Goal: Information Seeking & Learning: Learn about a topic

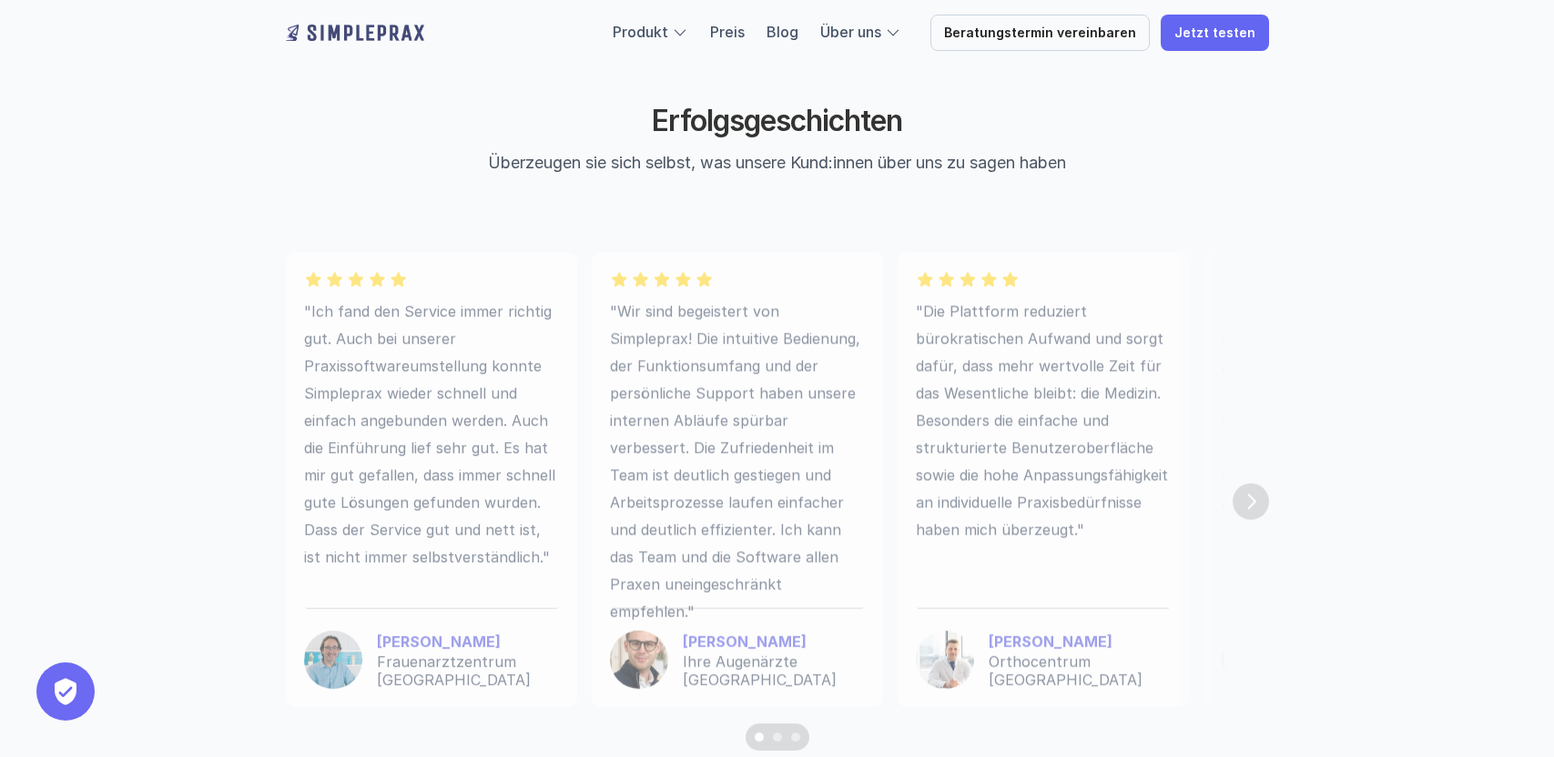
scroll to position [5000, 0]
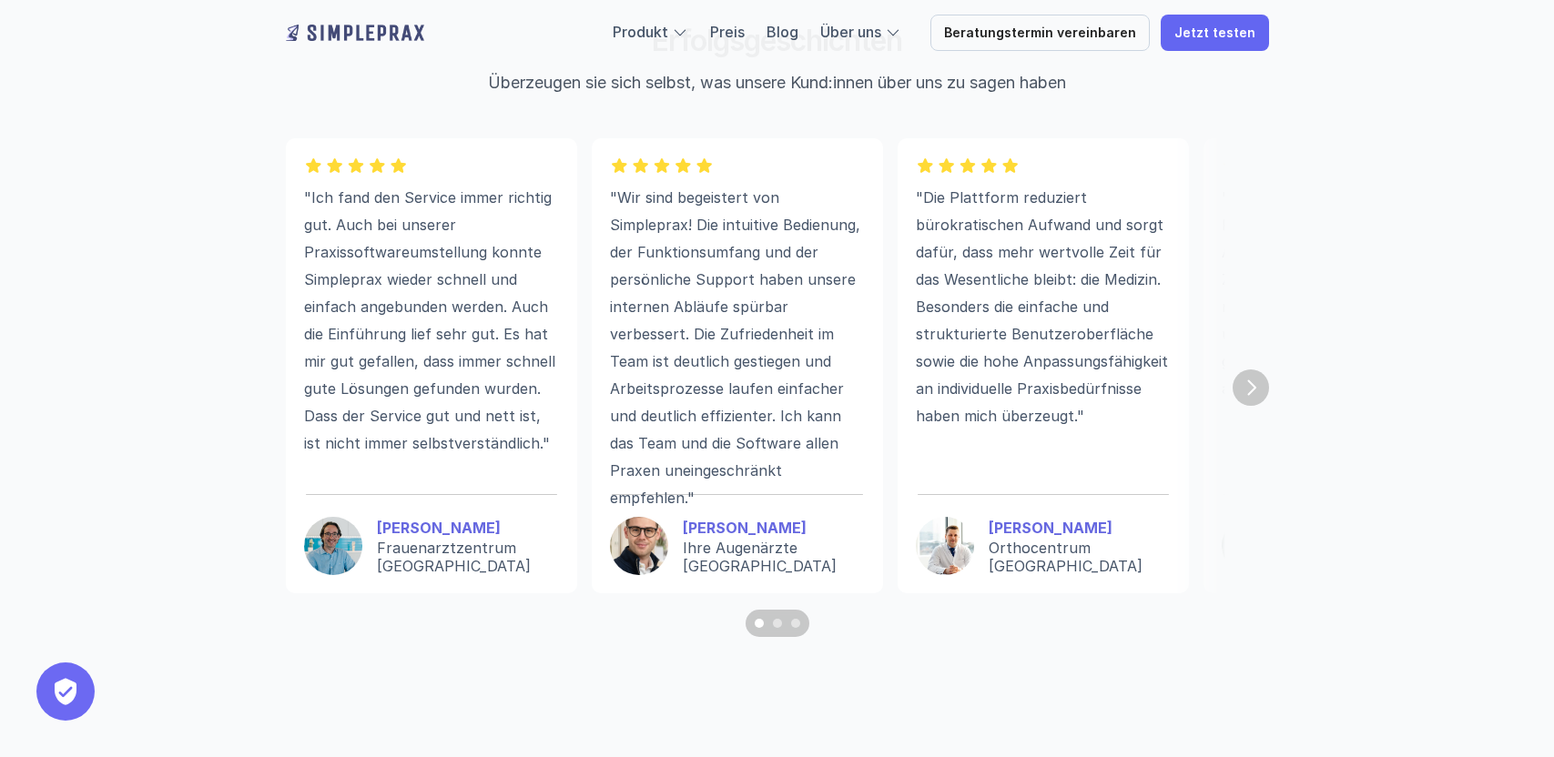
click at [776, 624] on div "Scroll to page 2" at bounding box center [777, 623] width 9 height 9
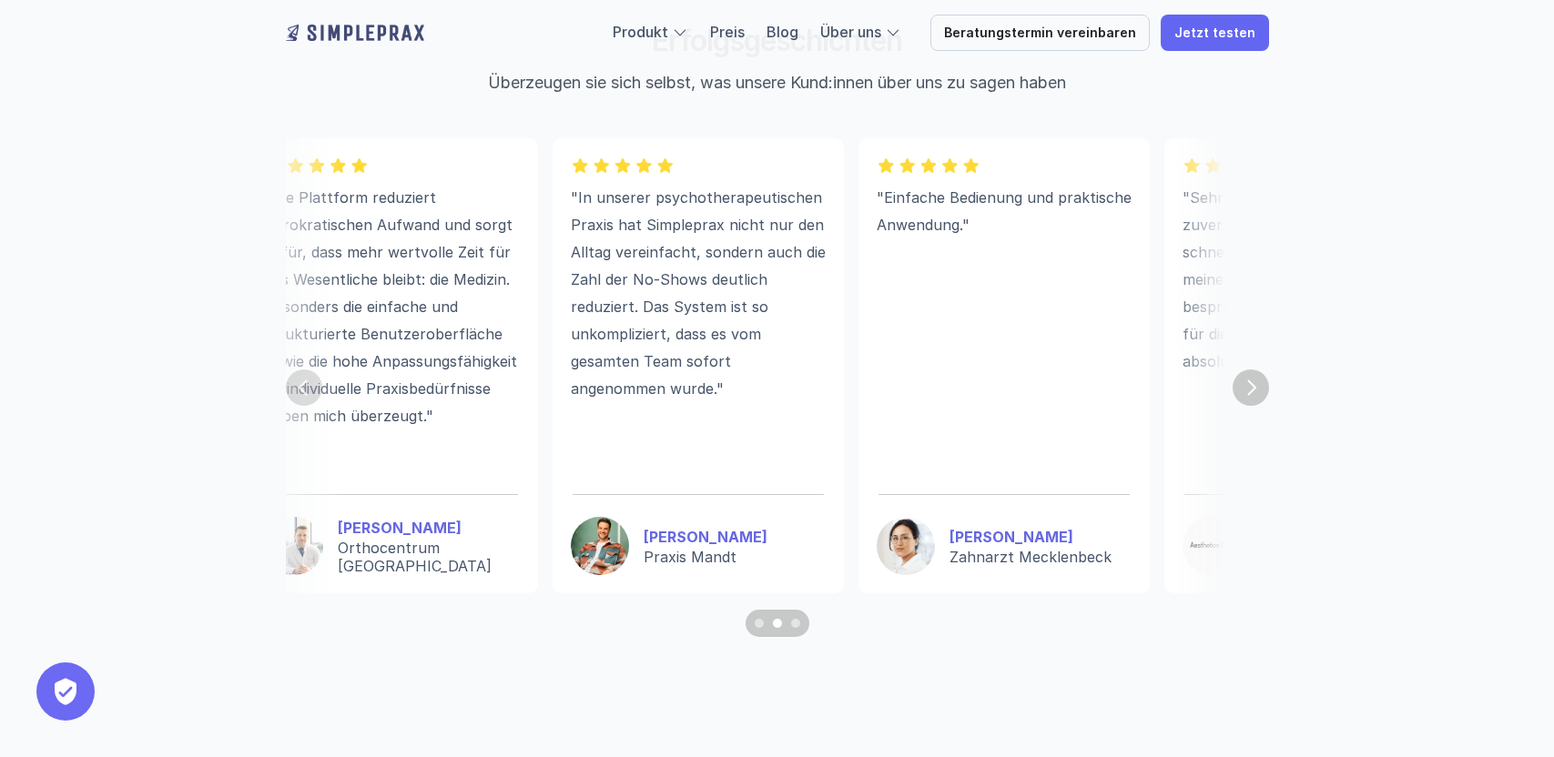
scroll to position [0, 746]
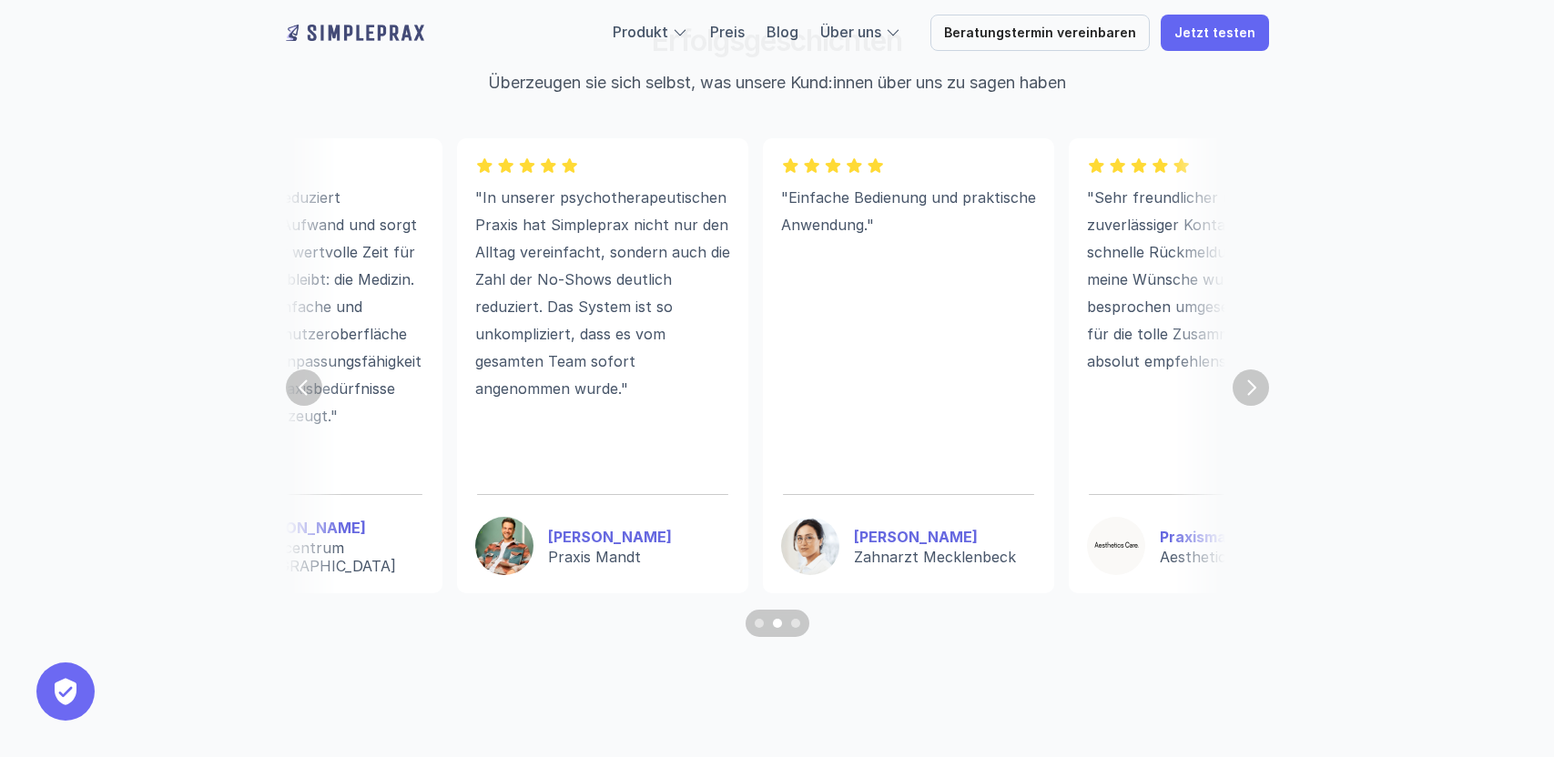
click at [798, 625] on div "Scroll to page 3" at bounding box center [795, 623] width 9 height 9
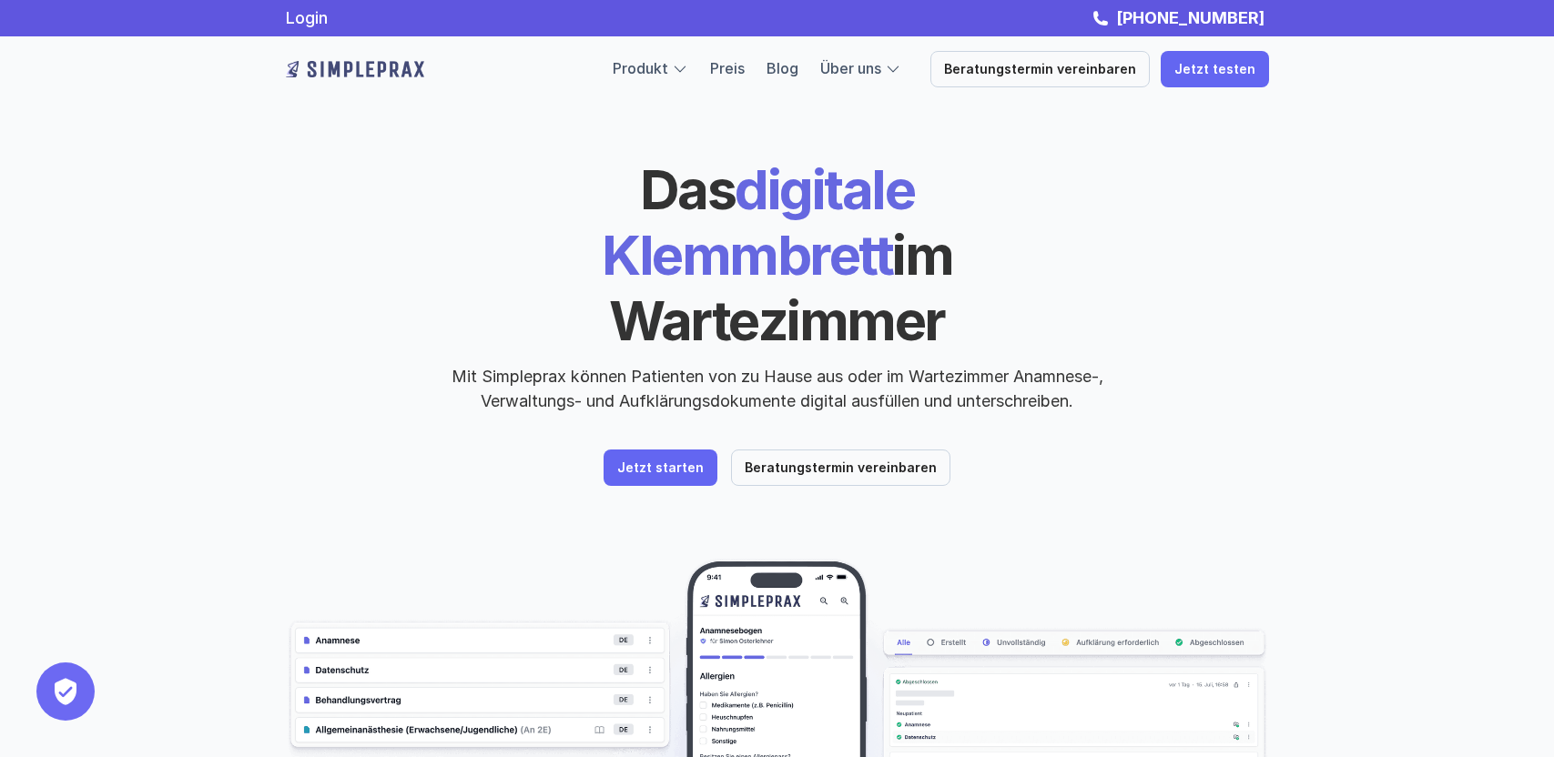
scroll to position [0, 0]
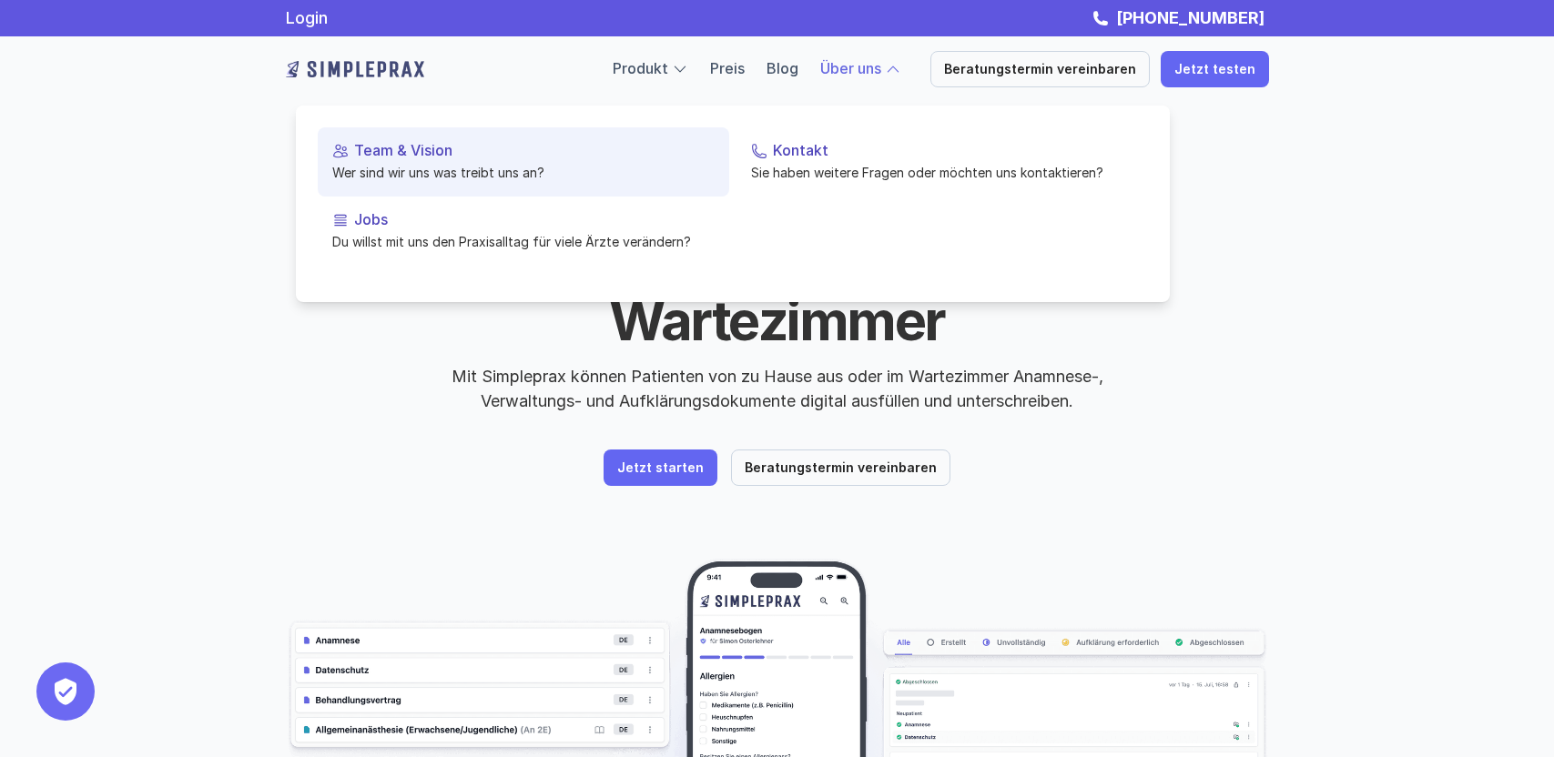
click at [393, 142] on p "Team & Vision" at bounding box center [534, 150] width 360 height 17
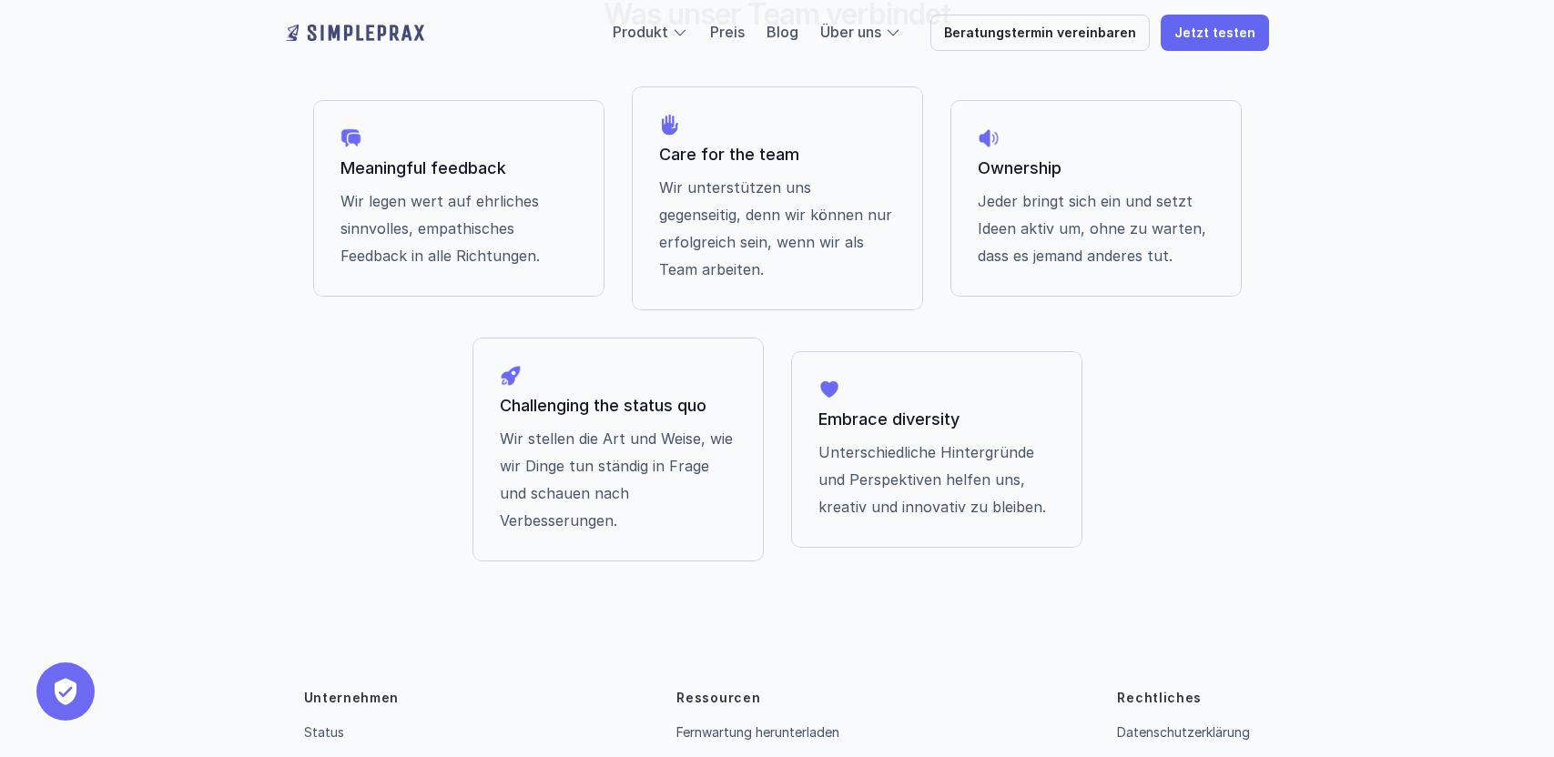
scroll to position [1537, 0]
click at [778, 726] on link "Fernwartung herunterladen" at bounding box center [757, 733] width 163 height 15
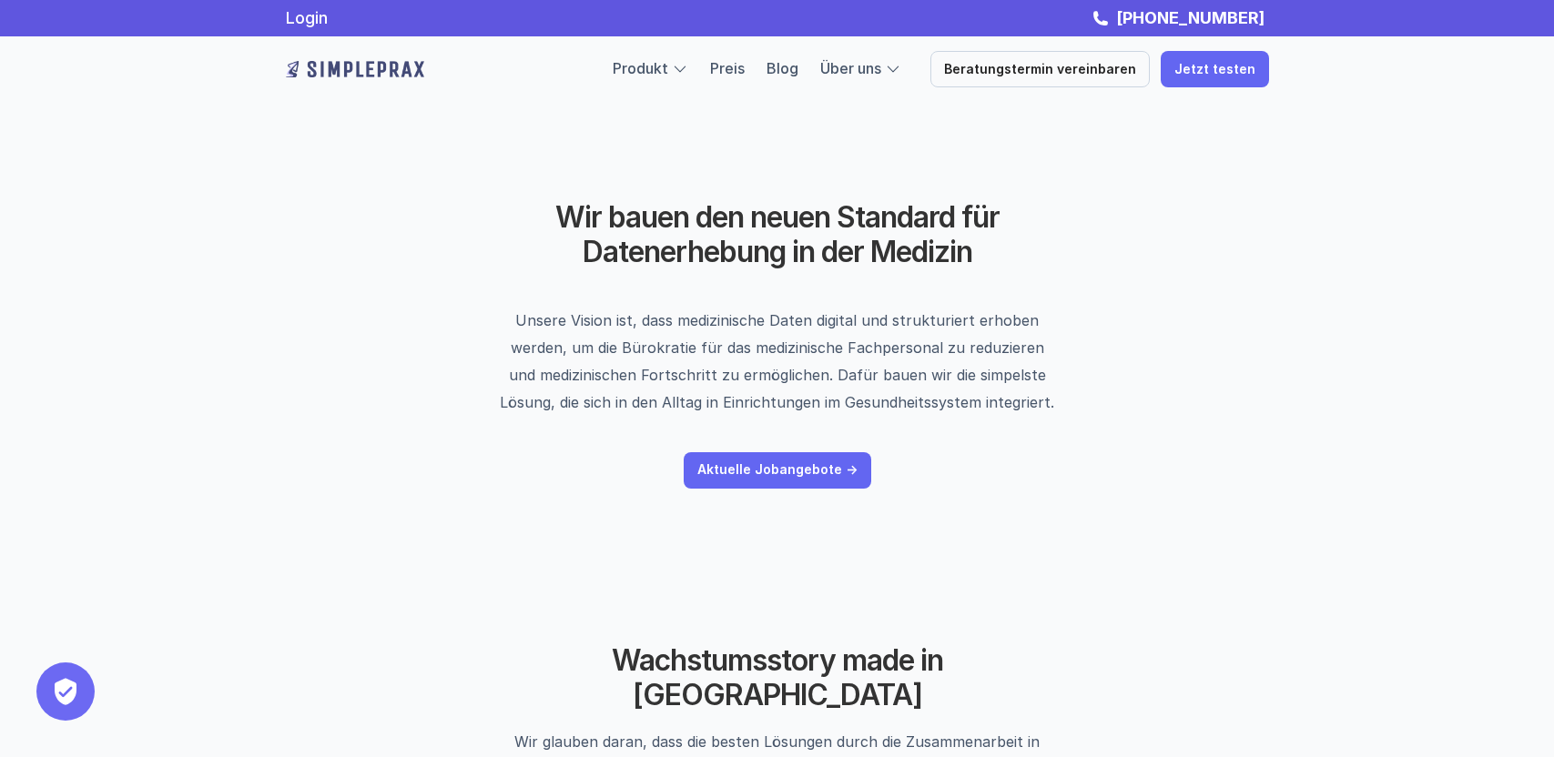
scroll to position [0, 0]
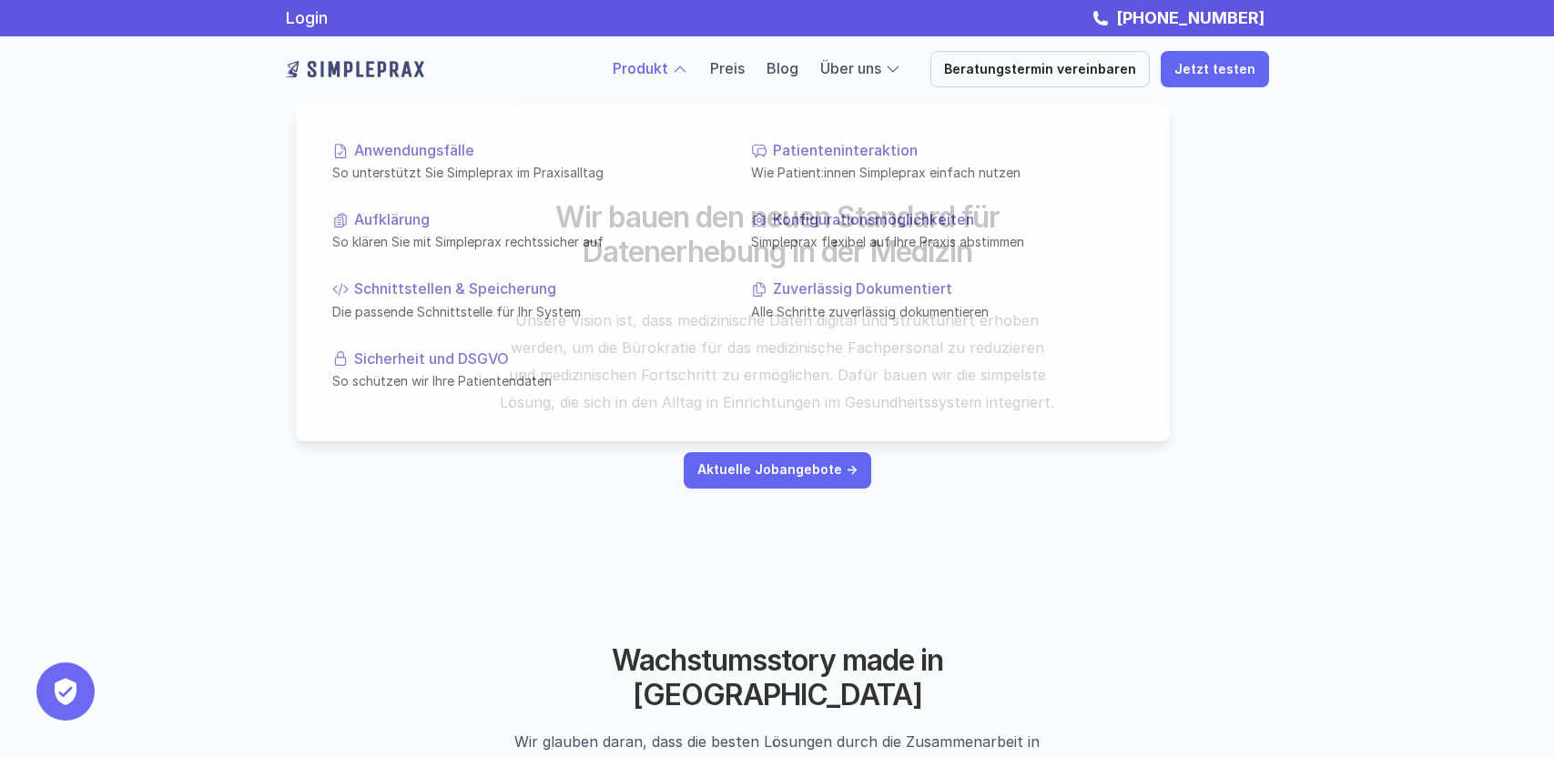
click at [668, 59] on link "Produkt" at bounding box center [641, 68] width 56 height 18
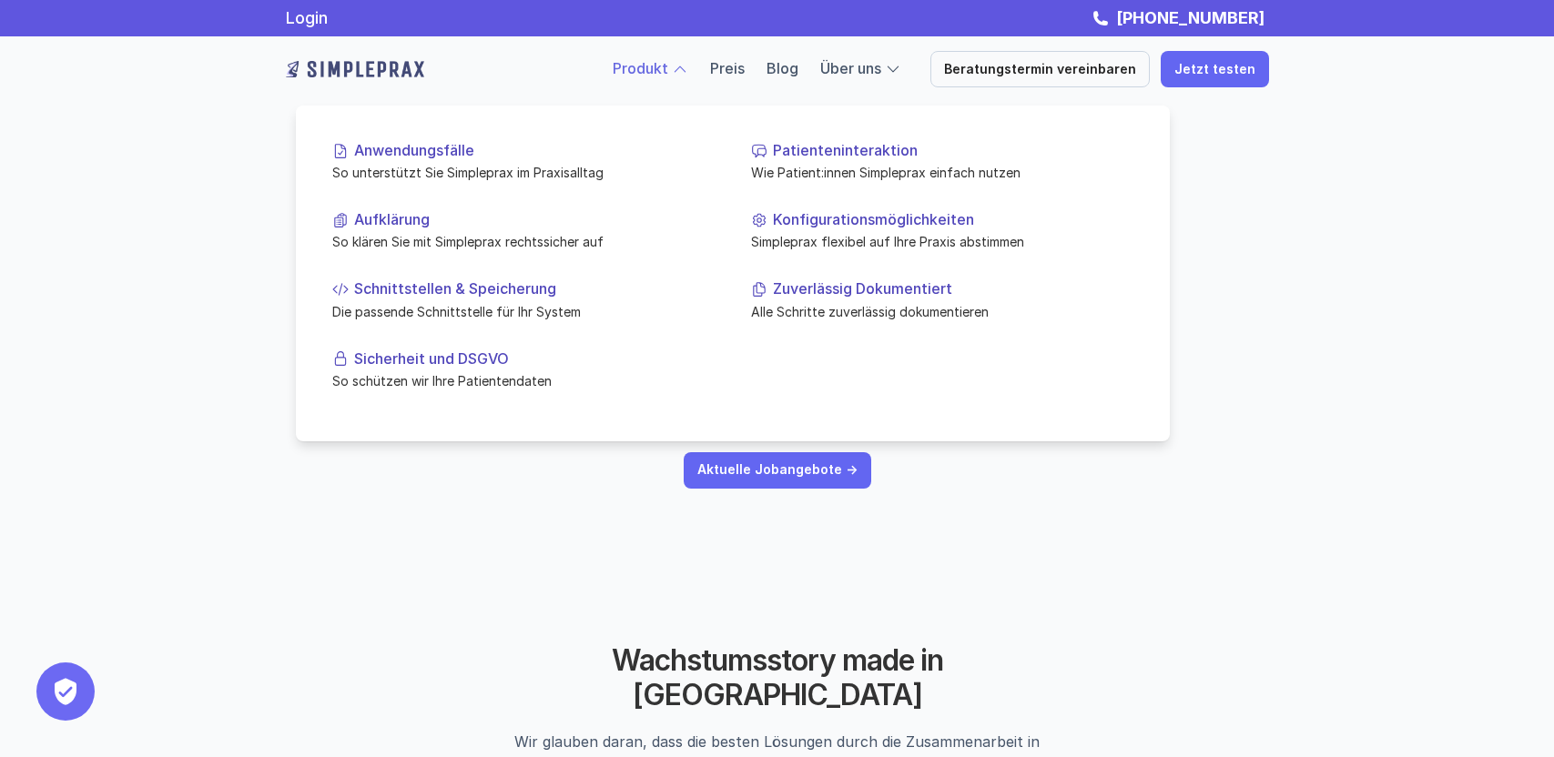
click at [668, 59] on link "Produkt" at bounding box center [641, 68] width 56 height 18
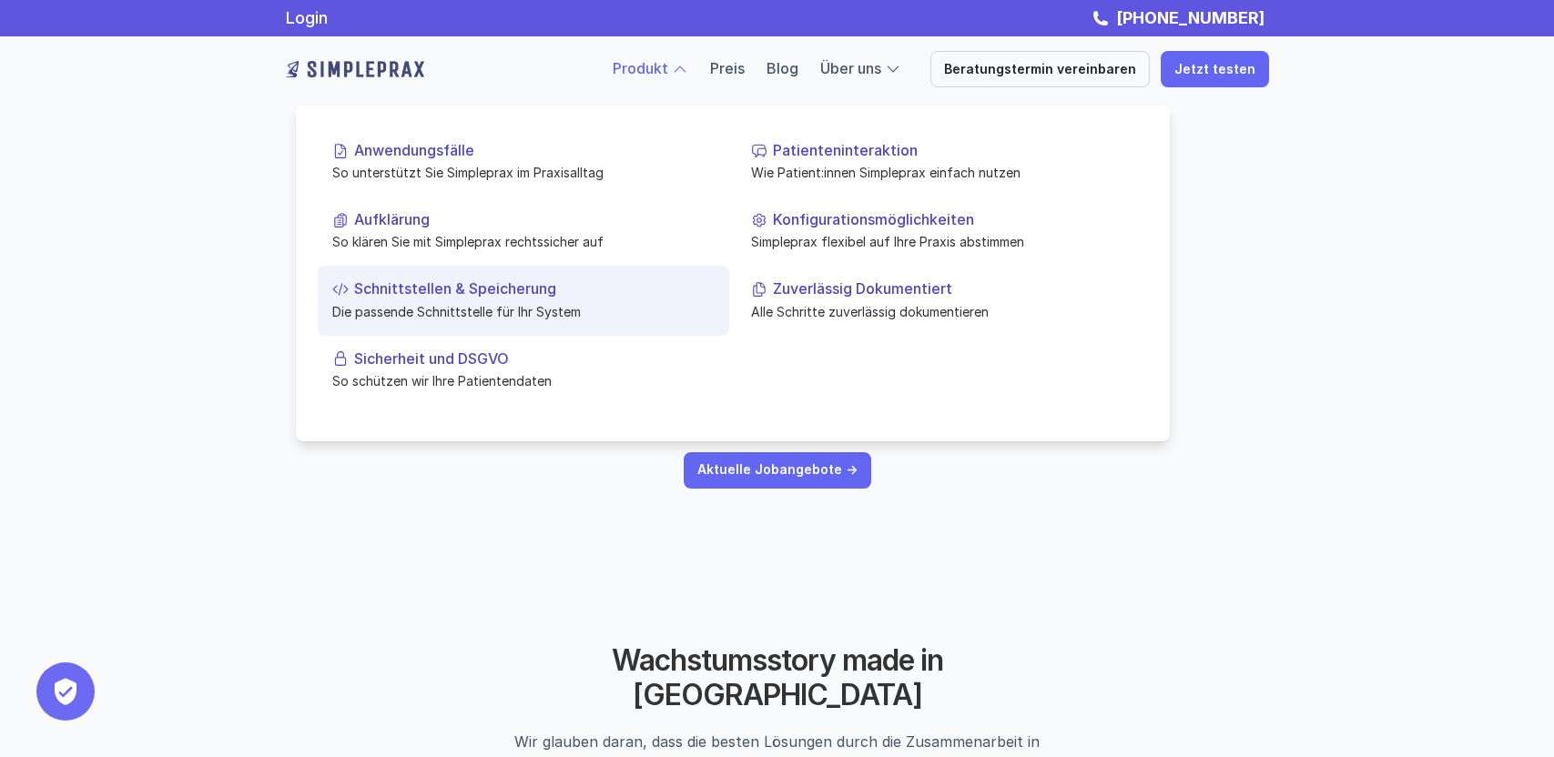
click at [387, 299] on link "Schnittstellen & Speicherung Die passende Schnittstelle für Ihr System" at bounding box center [523, 300] width 411 height 69
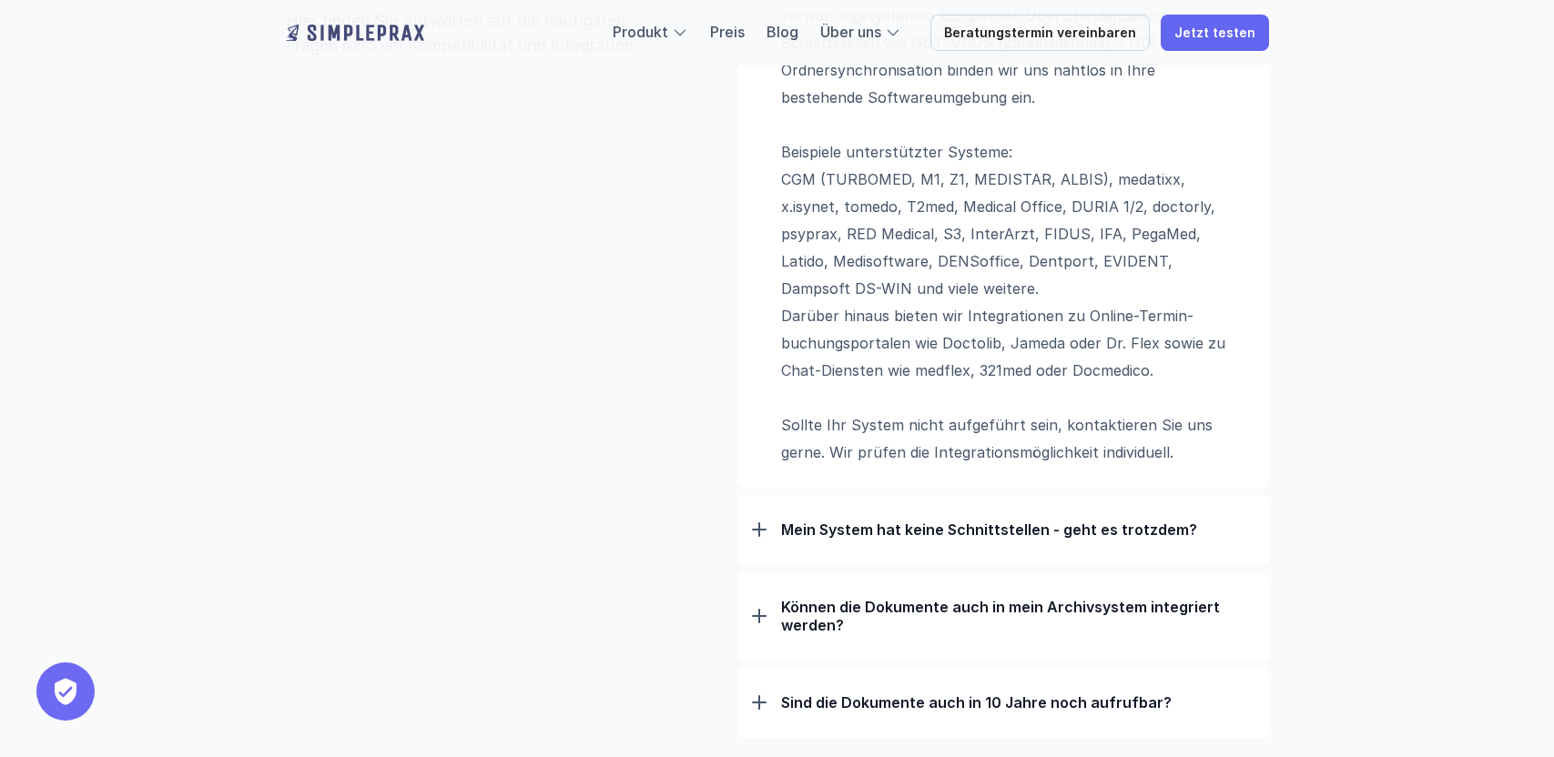
scroll to position [1374, 0]
click at [966, 522] on p "Mein System hat keine Schnittstellen - geht es trotzdem?" at bounding box center [1017, 528] width 473 height 18
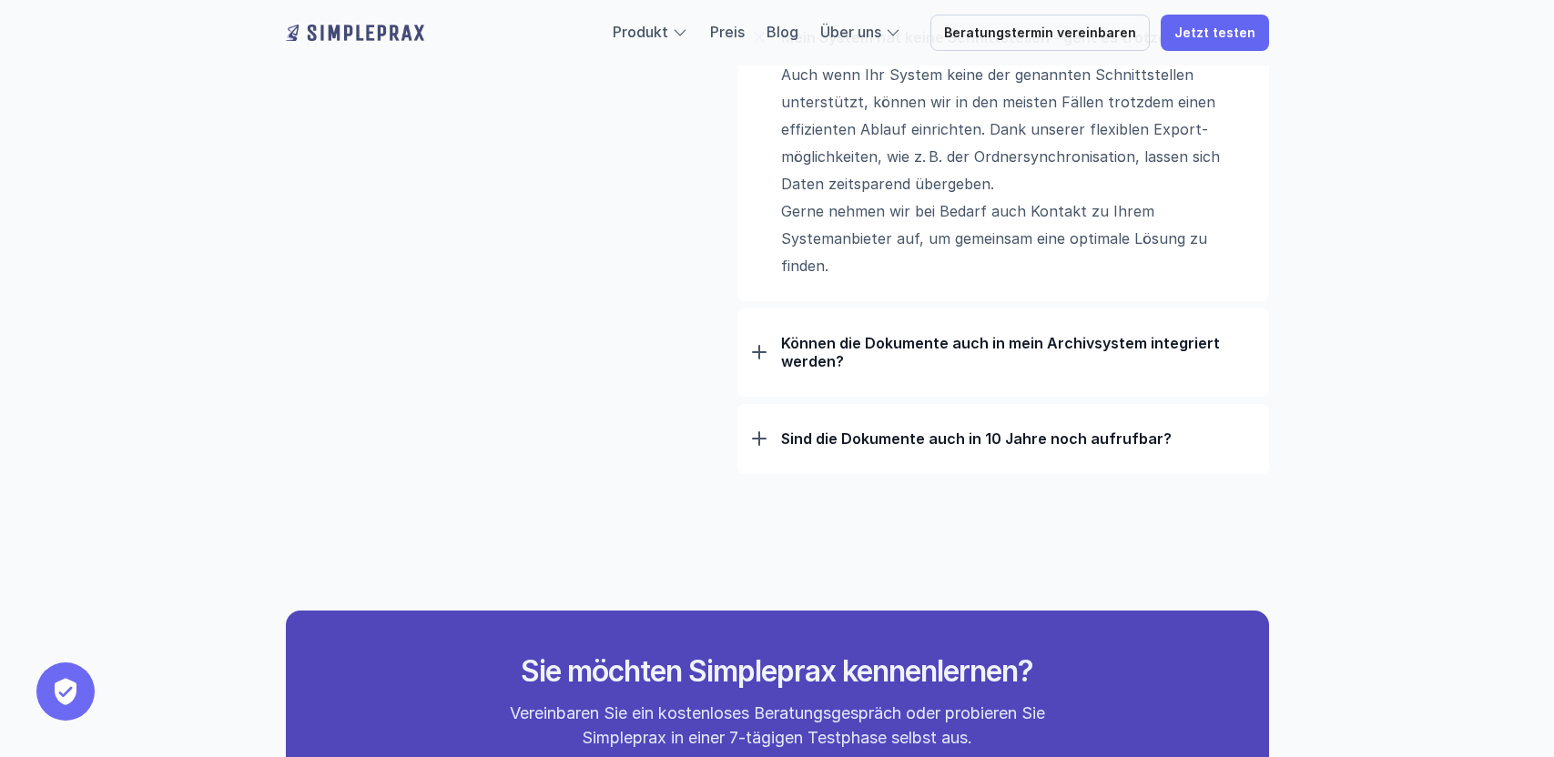
scroll to position [1893, 0]
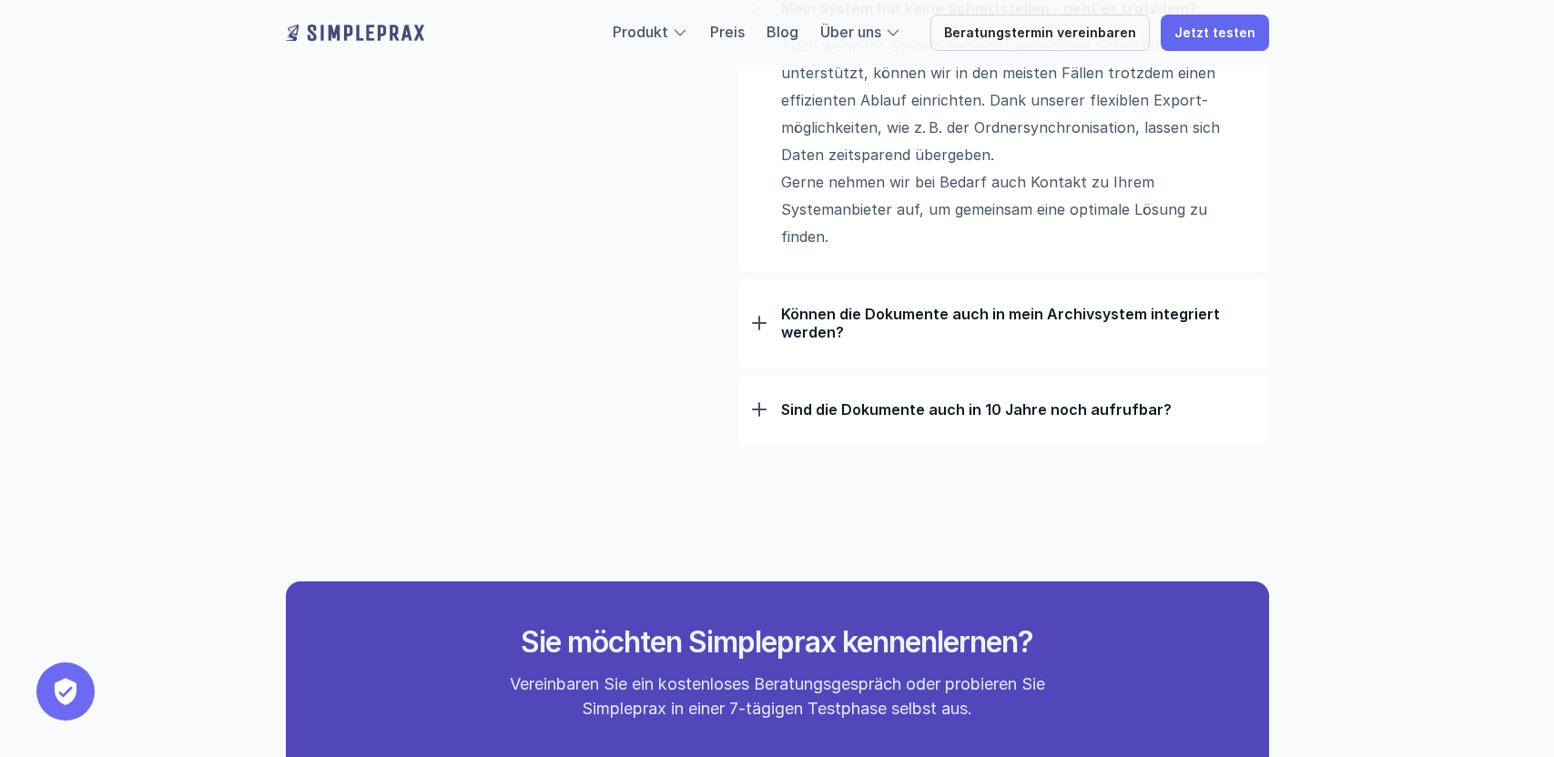
click at [931, 318] on p "Können die Dokumente auch in mein Archivsystem integriert werden?" at bounding box center [1017, 323] width 473 height 36
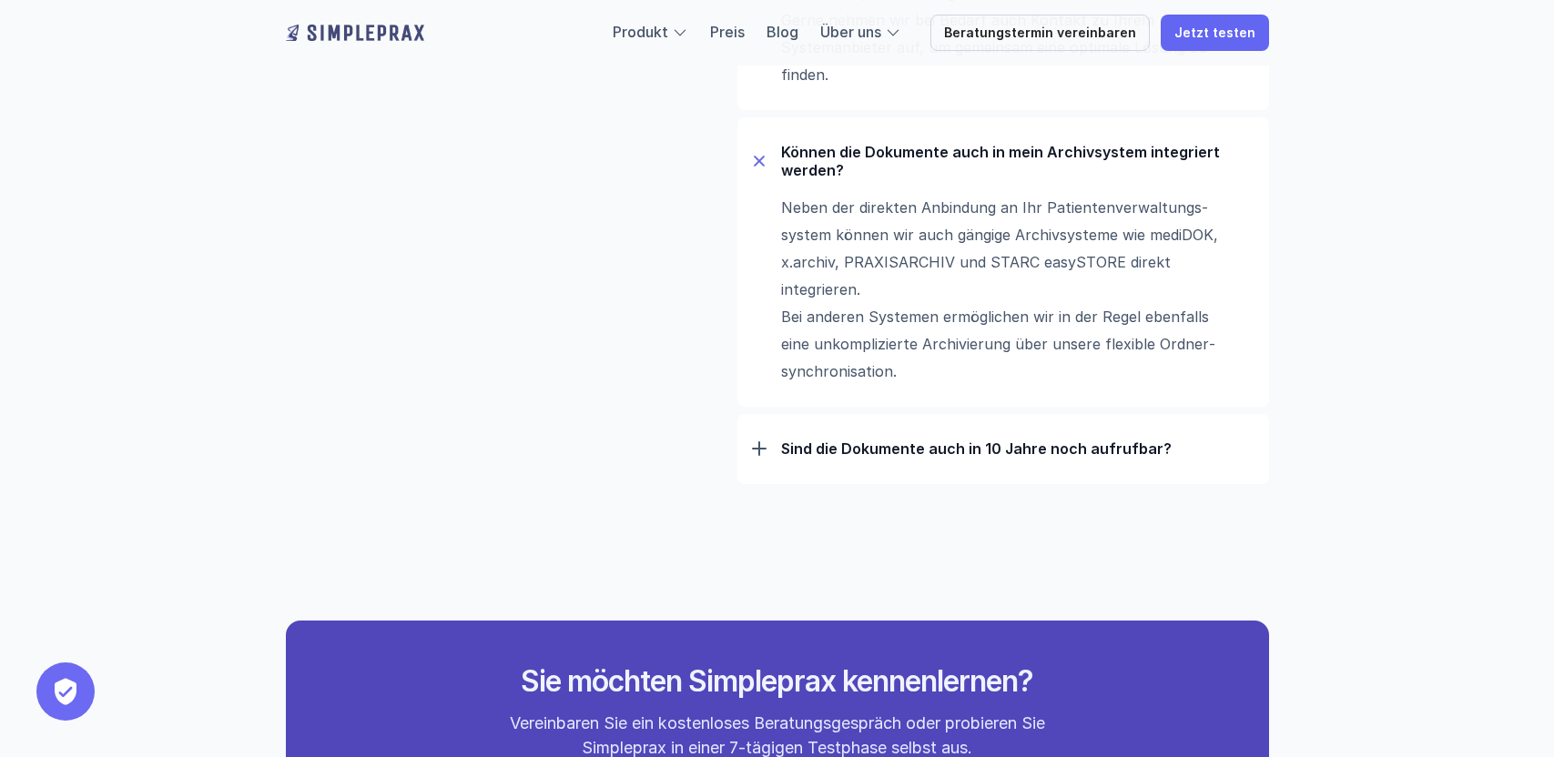
scroll to position [2071, 0]
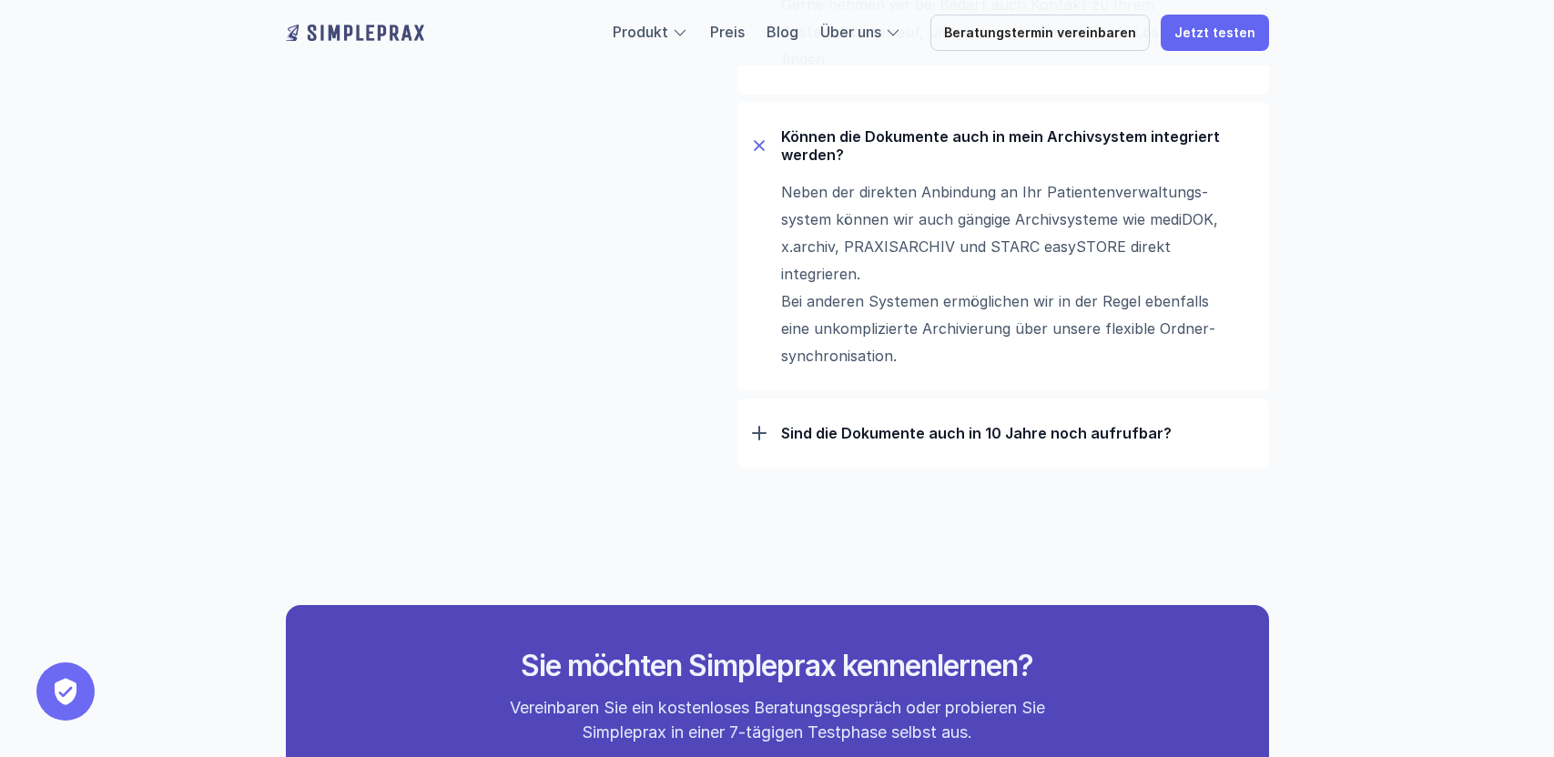
click at [965, 429] on p "Sind die Dokumente auch in 10 Jahre noch aufrufbar?" at bounding box center [1017, 433] width 473 height 18
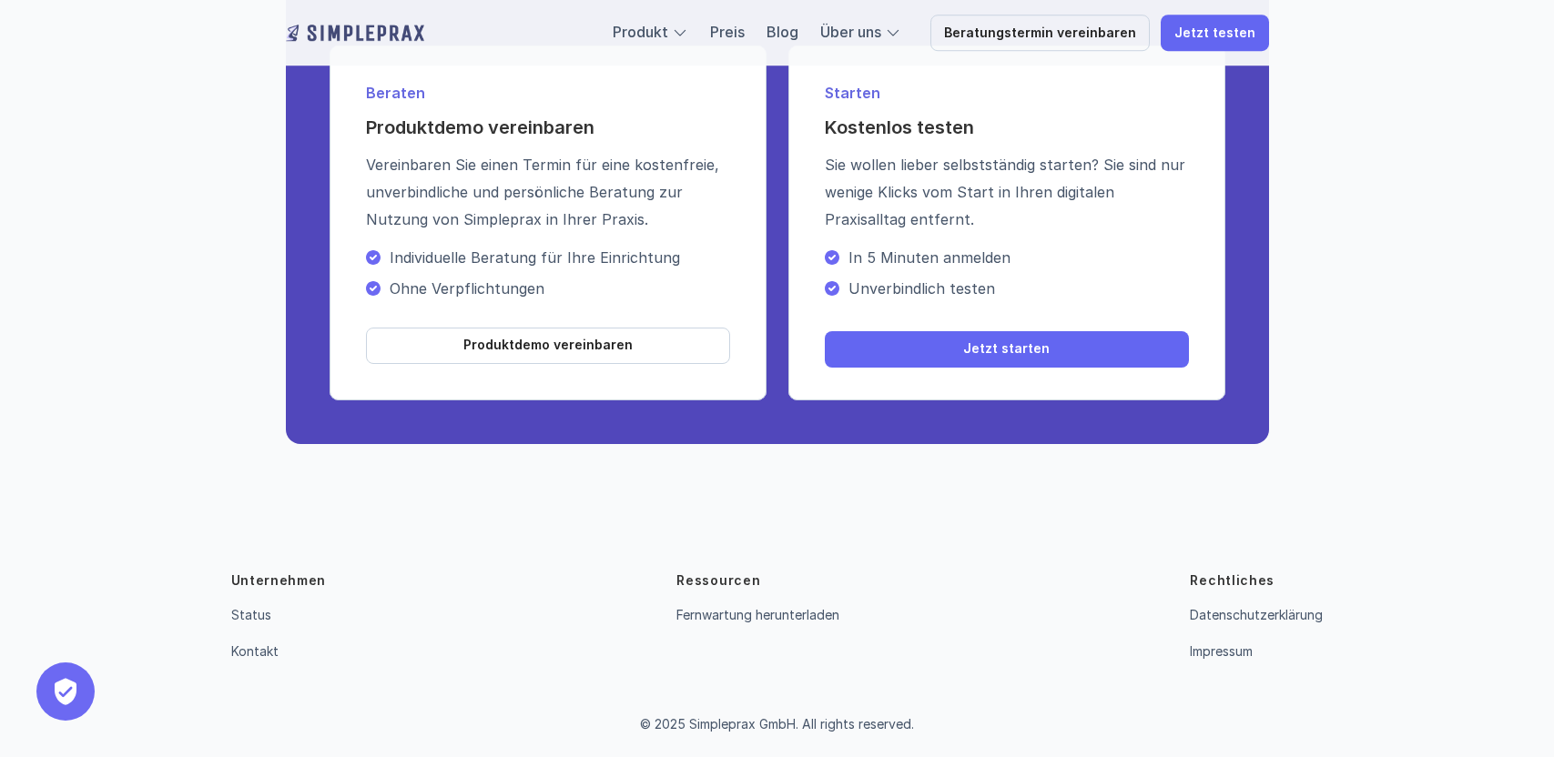
scroll to position [2959, 0]
click at [256, 616] on link "Status" at bounding box center [251, 615] width 40 height 15
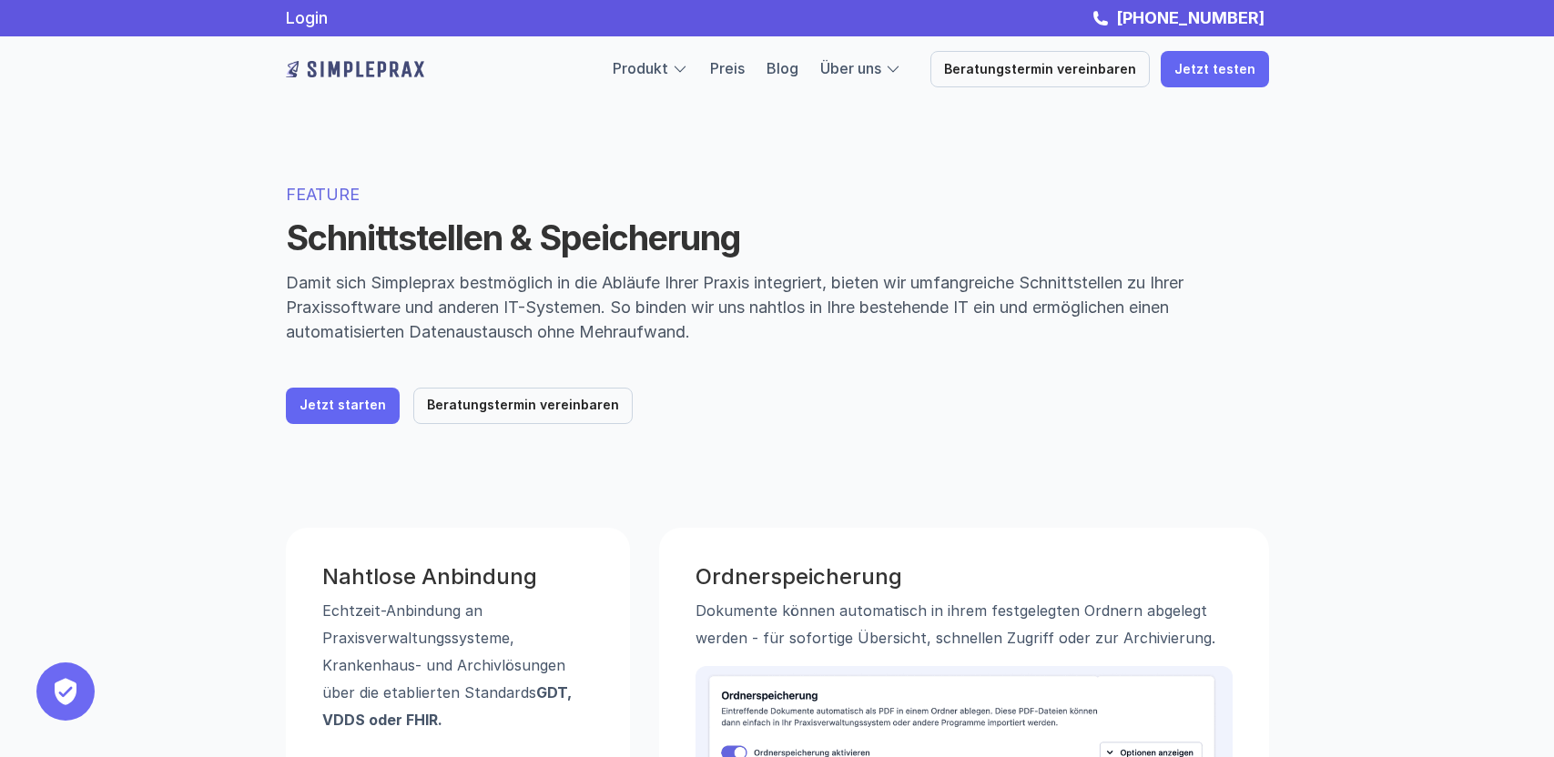
scroll to position [0, 0]
